Goal: Register for event/course

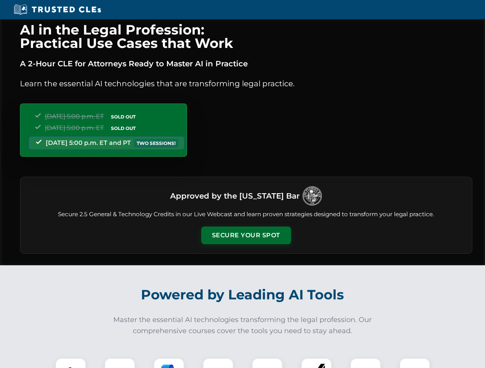
click at [246, 236] on button "Secure Your Spot" at bounding box center [246, 236] width 90 height 18
click at [71, 363] on img at bounding box center [70, 374] width 22 height 22
